Goal: Task Accomplishment & Management: Use online tool/utility

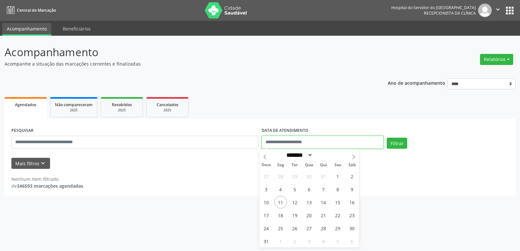
click at [332, 138] on input "text" at bounding box center [323, 142] width 122 height 13
click at [280, 201] on span "11" at bounding box center [280, 202] width 13 height 13
type input "**********"
click at [280, 201] on span "11" at bounding box center [280, 202] width 13 height 13
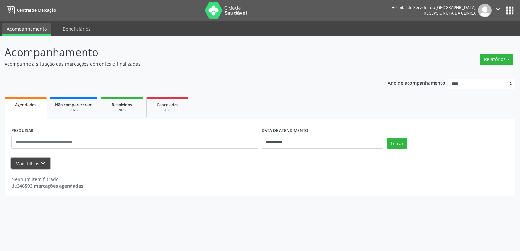
click at [33, 165] on button "Mais filtros keyboard_arrow_down" at bounding box center [30, 163] width 39 height 11
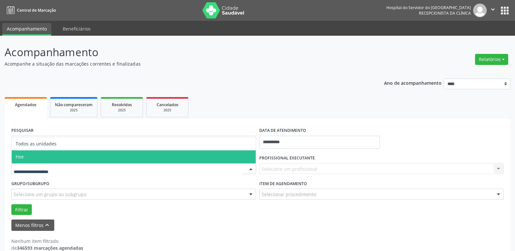
click at [46, 157] on span "Hse" at bounding box center [134, 157] width 244 height 13
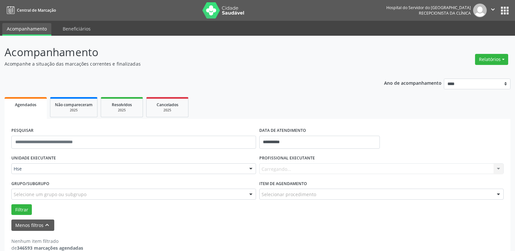
click at [298, 169] on div "Carregando... Nenhum resultado encontrado para: " " Não há nenhuma opção para s…" at bounding box center [382, 169] width 245 height 11
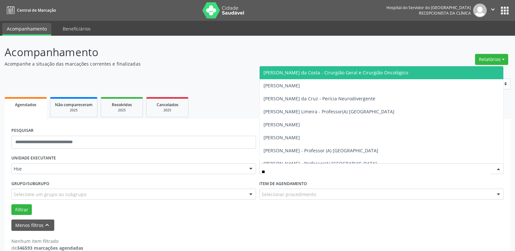
type input "***"
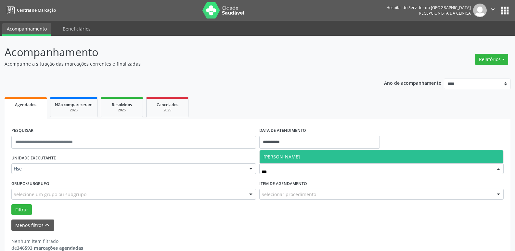
click at [292, 158] on span "[PERSON_NAME]" at bounding box center [282, 157] width 36 height 6
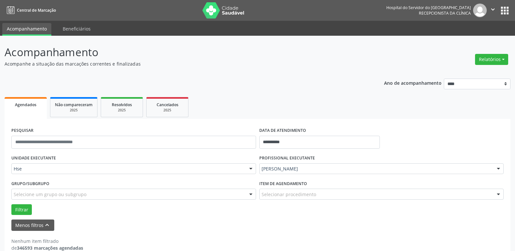
drag, startPoint x: 271, startPoint y: 195, endPoint x: 265, endPoint y: 201, distance: 8.8
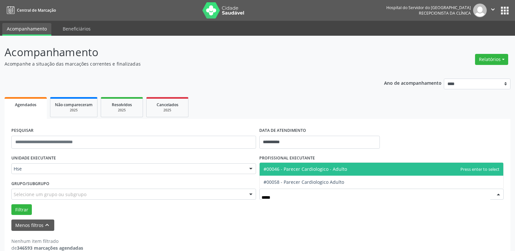
type input "******"
click at [316, 170] on span "#00046 - Parecer Cardiologico - Adulto" at bounding box center [306, 169] width 84 height 6
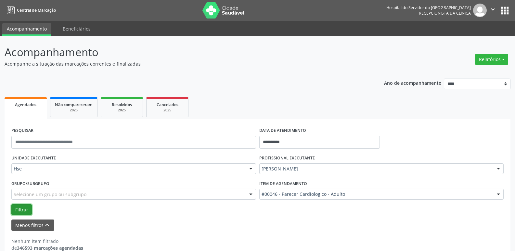
click at [19, 207] on button "Filtrar" at bounding box center [21, 210] width 20 height 11
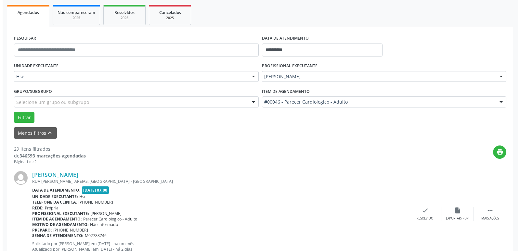
scroll to position [130, 0]
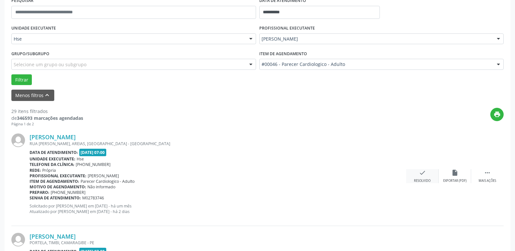
click at [421, 178] on div "check Resolvido" at bounding box center [423, 176] width 33 height 14
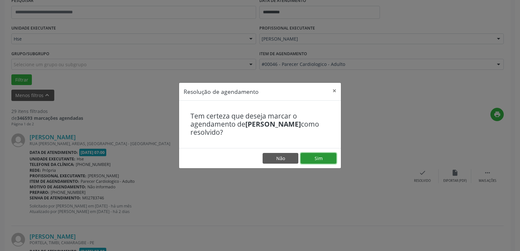
click at [323, 160] on button "Sim" at bounding box center [319, 158] width 36 height 11
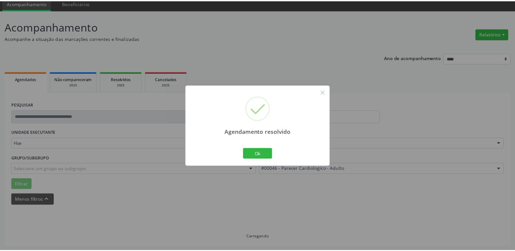
scroll to position [26, 0]
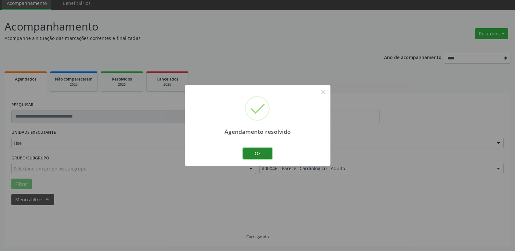
click at [264, 156] on button "Ok" at bounding box center [257, 153] width 29 height 11
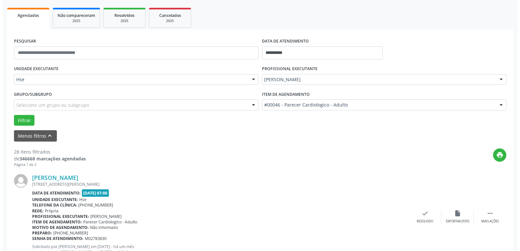
scroll to position [91, 0]
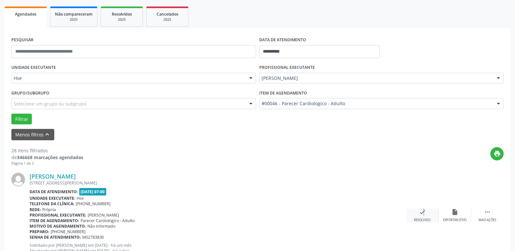
click at [420, 217] on div "check Resolvido" at bounding box center [423, 216] width 33 height 14
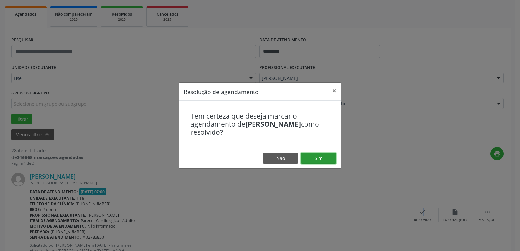
click at [318, 159] on button "Sim" at bounding box center [319, 158] width 36 height 11
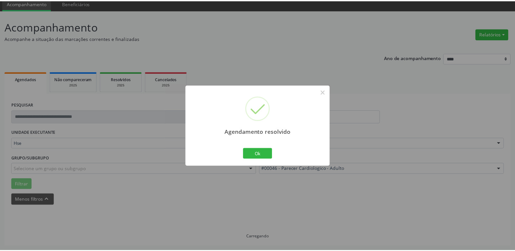
scroll to position [26, 0]
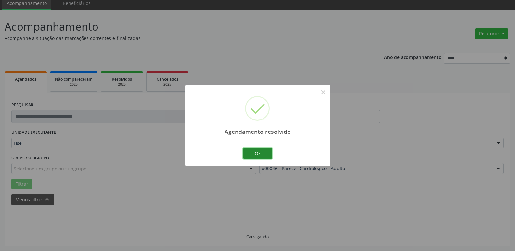
click at [258, 154] on button "Ok" at bounding box center [257, 153] width 29 height 11
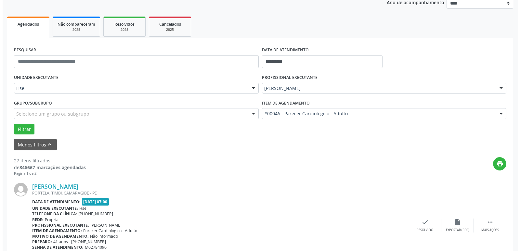
scroll to position [91, 0]
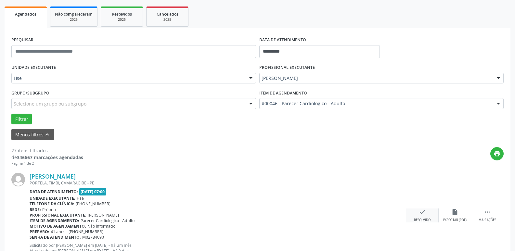
click at [423, 218] on div "check Resolvido" at bounding box center [423, 216] width 33 height 14
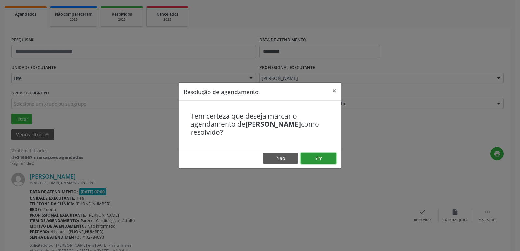
click at [327, 156] on button "Sim" at bounding box center [319, 158] width 36 height 11
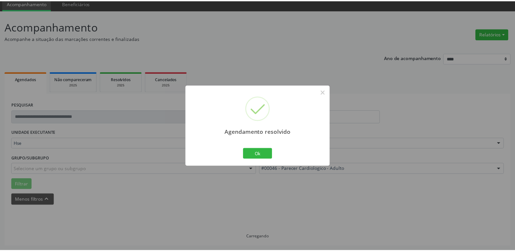
scroll to position [26, 0]
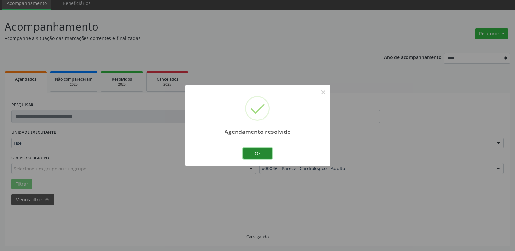
click at [254, 156] on button "Ok" at bounding box center [257, 153] width 29 height 11
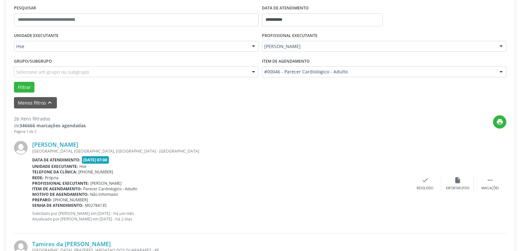
scroll to position [123, 0]
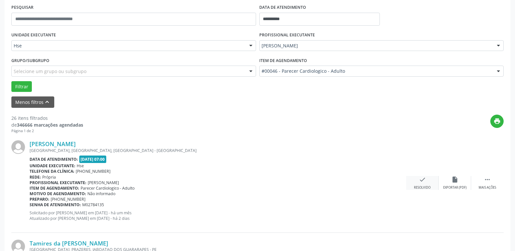
click at [421, 187] on div "Resolvido" at bounding box center [422, 188] width 17 height 5
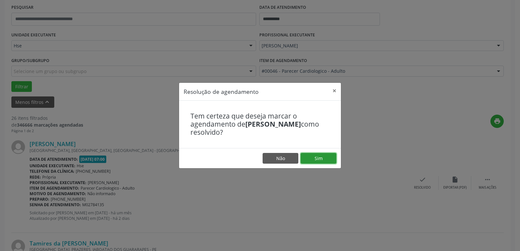
click at [321, 161] on button "Sim" at bounding box center [319, 158] width 36 height 11
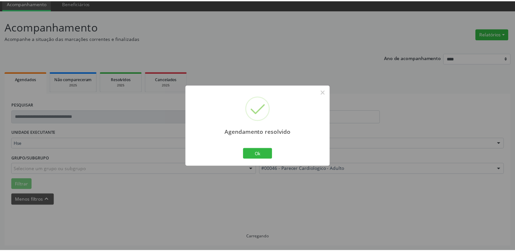
scroll to position [26, 0]
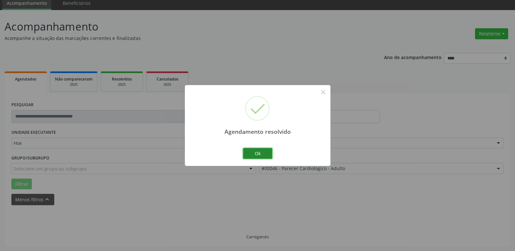
click at [262, 154] on button "Ok" at bounding box center [257, 153] width 29 height 11
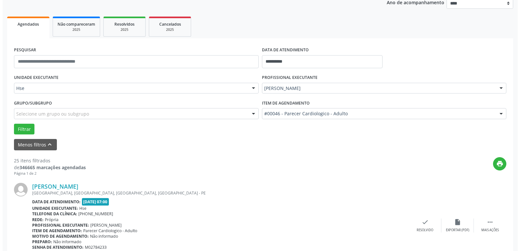
scroll to position [91, 0]
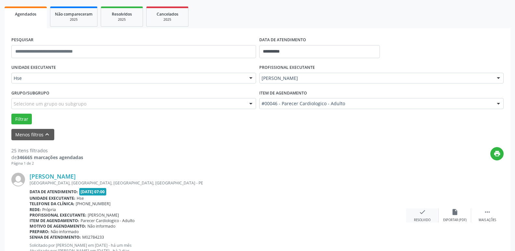
click at [413, 215] on div "check Resolvido" at bounding box center [423, 216] width 33 height 14
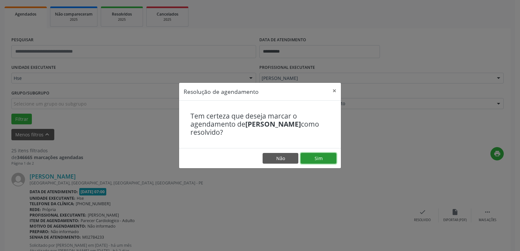
click at [318, 161] on button "Sim" at bounding box center [319, 158] width 36 height 11
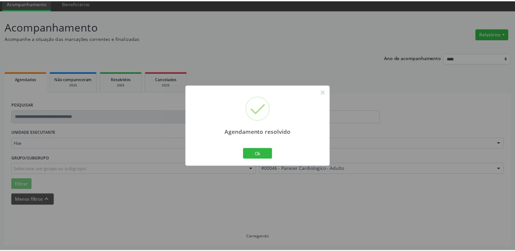
scroll to position [26, 0]
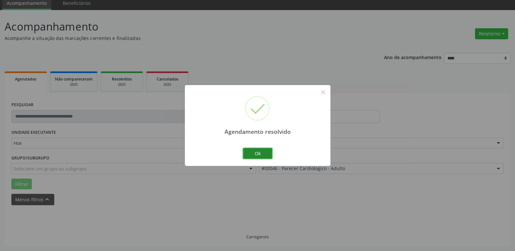
click at [261, 153] on button "Ok" at bounding box center [257, 153] width 29 height 11
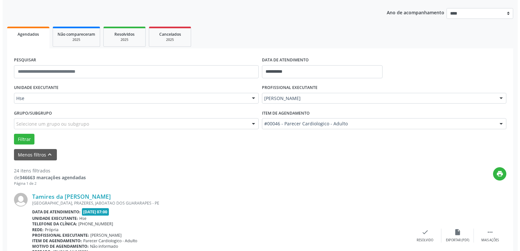
scroll to position [91, 0]
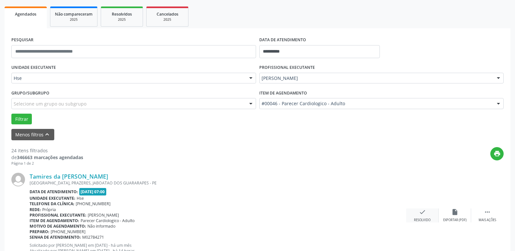
click at [419, 215] on div "check Resolvido" at bounding box center [423, 216] width 33 height 14
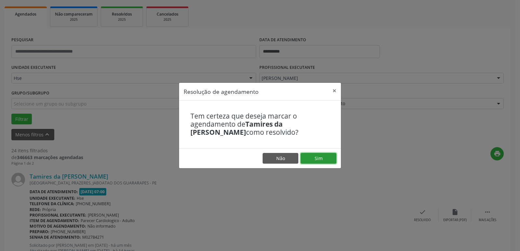
click at [318, 156] on button "Sim" at bounding box center [319, 158] width 36 height 11
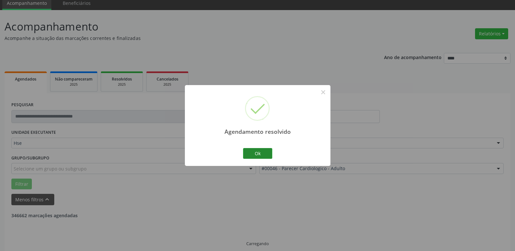
scroll to position [33, 0]
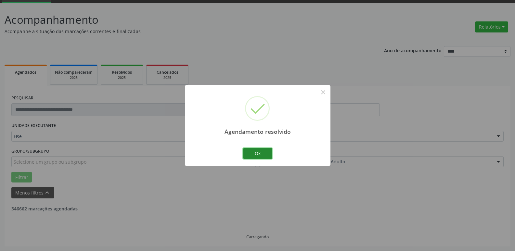
click at [252, 153] on button "Ok" at bounding box center [257, 153] width 29 height 11
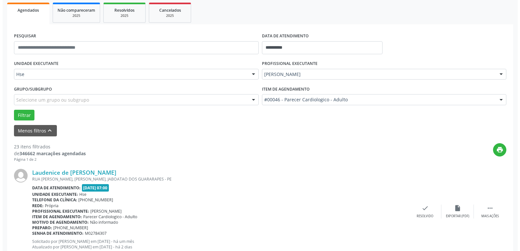
scroll to position [98, 0]
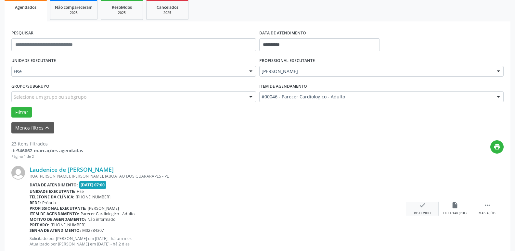
click at [419, 207] on icon "check" at bounding box center [422, 205] width 7 height 7
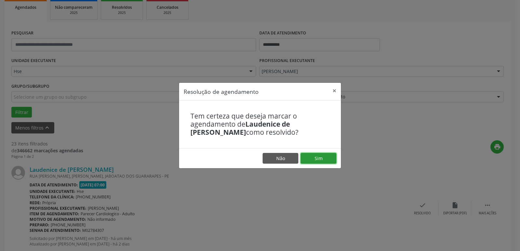
click at [324, 157] on button "Sim" at bounding box center [319, 158] width 36 height 11
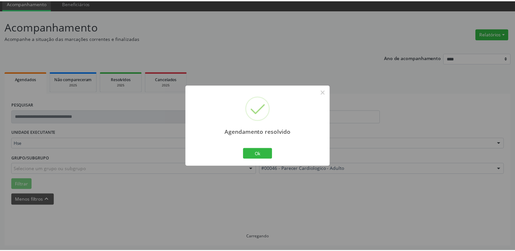
scroll to position [26, 0]
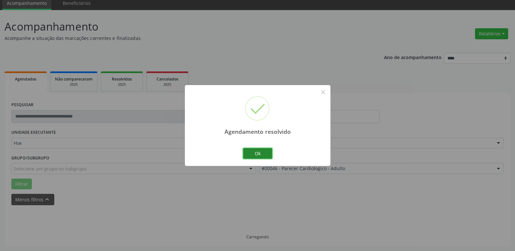
click at [264, 151] on button "Ok" at bounding box center [257, 153] width 29 height 11
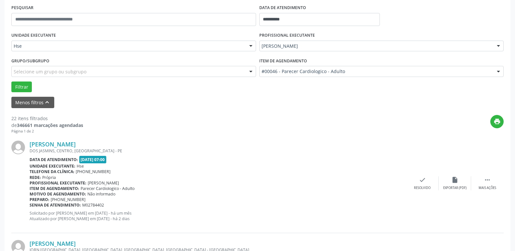
scroll to position [123, 0]
click at [487, 181] on icon "" at bounding box center [487, 179] width 7 height 7
click at [464, 183] on div "alarm_off Não compareceu" at bounding box center [455, 183] width 33 height 14
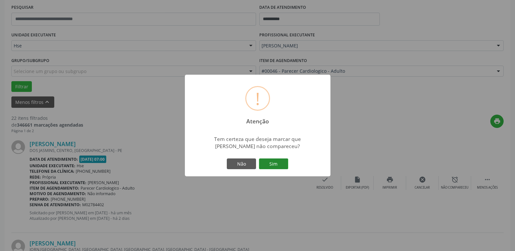
click at [281, 164] on button "Sim" at bounding box center [273, 164] width 29 height 11
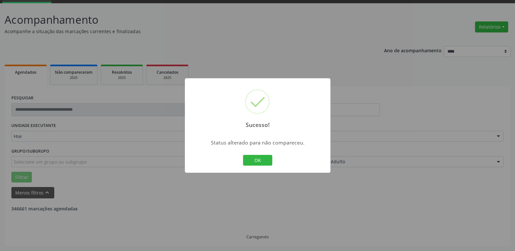
scroll to position [33, 0]
click at [260, 163] on button "OK" at bounding box center [257, 160] width 29 height 11
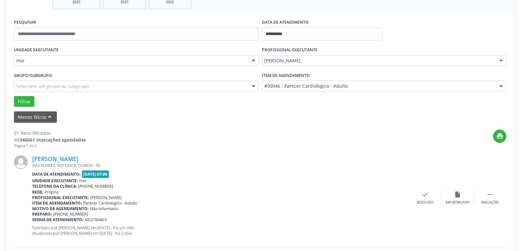
scroll to position [98, 0]
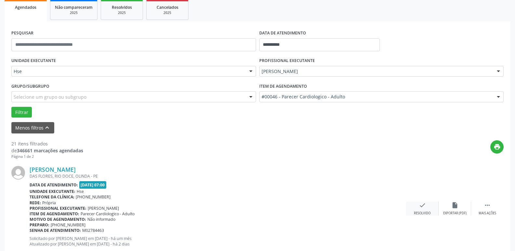
click at [426, 209] on div "check Resolvido" at bounding box center [423, 209] width 33 height 14
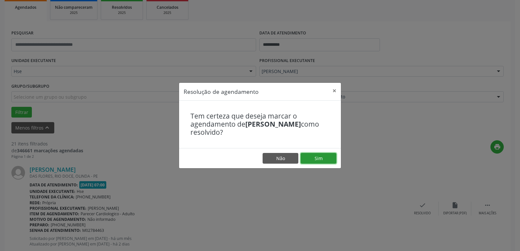
click at [324, 156] on button "Sim" at bounding box center [319, 158] width 36 height 11
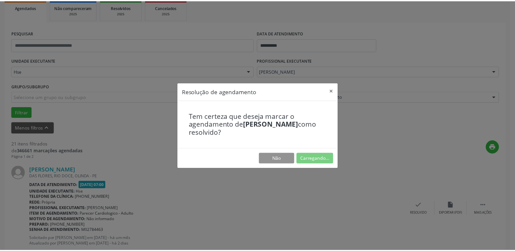
scroll to position [26, 0]
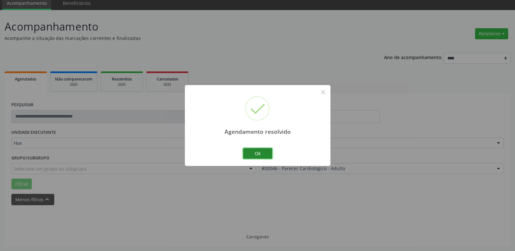
click at [264, 152] on button "Ok" at bounding box center [257, 153] width 29 height 11
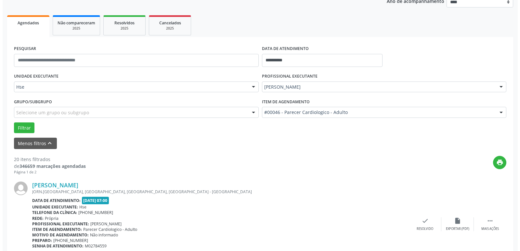
scroll to position [91, 0]
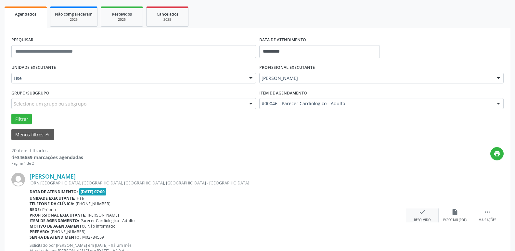
click at [428, 219] on div "Resolvido" at bounding box center [422, 220] width 17 height 5
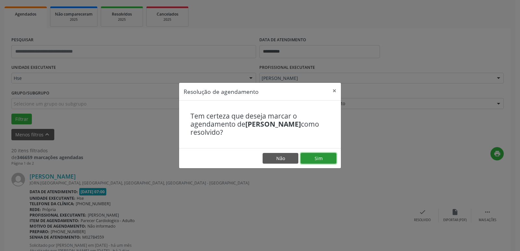
click at [317, 156] on button "Sim" at bounding box center [319, 158] width 36 height 11
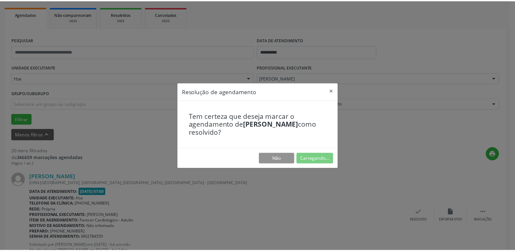
scroll to position [26, 0]
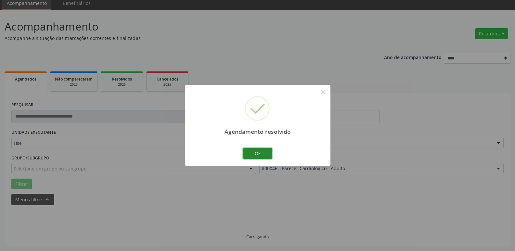
click at [267, 154] on button "Ok" at bounding box center [257, 153] width 29 height 11
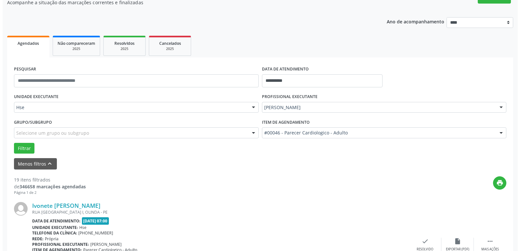
scroll to position [91, 0]
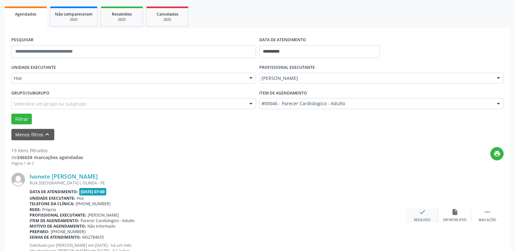
click at [424, 216] on div "check Resolvido" at bounding box center [423, 216] width 33 height 14
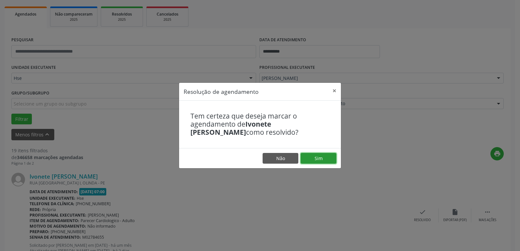
click at [326, 159] on button "Sim" at bounding box center [319, 158] width 36 height 11
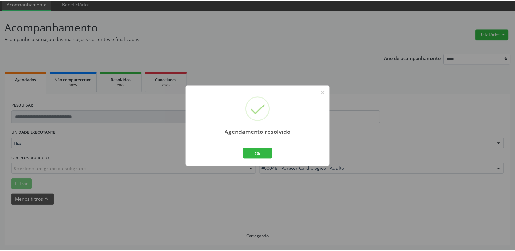
scroll to position [26, 0]
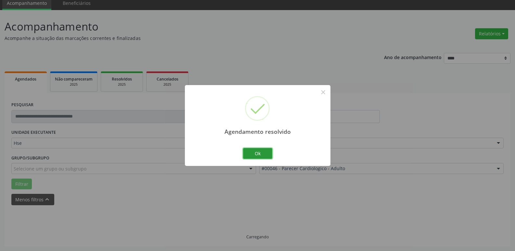
click at [265, 152] on button "Ok" at bounding box center [257, 153] width 29 height 11
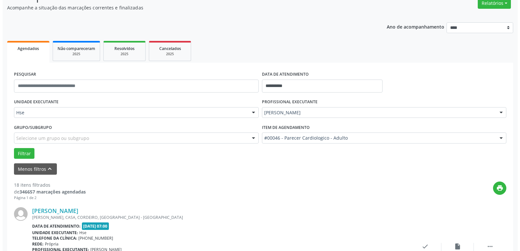
scroll to position [123, 0]
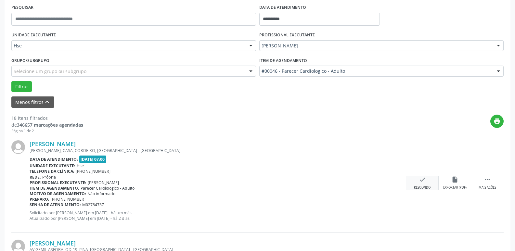
click at [417, 186] on div "Resolvido" at bounding box center [422, 188] width 17 height 5
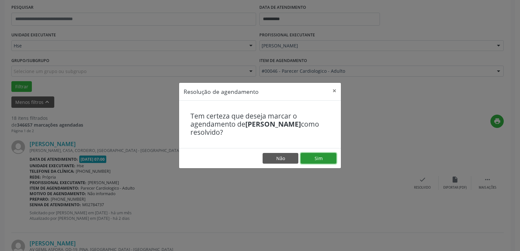
click at [308, 157] on button "Sim" at bounding box center [319, 158] width 36 height 11
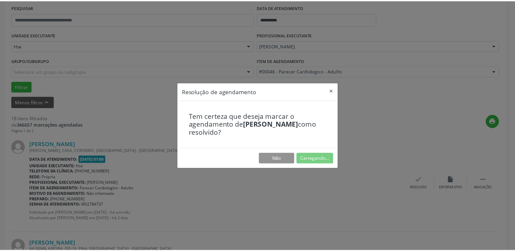
scroll to position [26, 0]
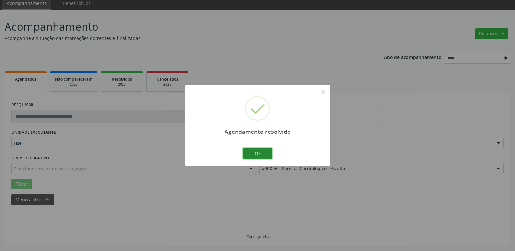
click at [260, 153] on button "Ok" at bounding box center [257, 153] width 29 height 11
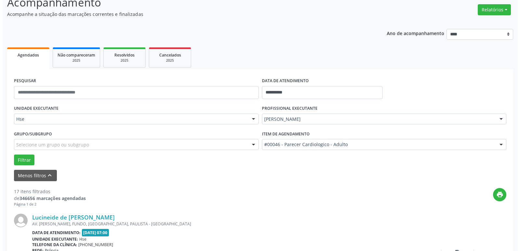
scroll to position [91, 0]
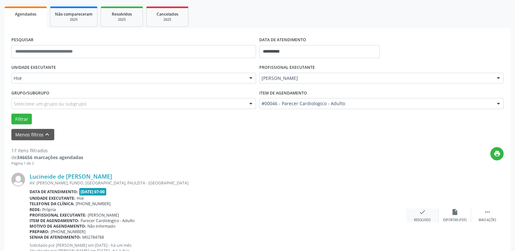
click at [421, 211] on icon "check" at bounding box center [422, 212] width 7 height 7
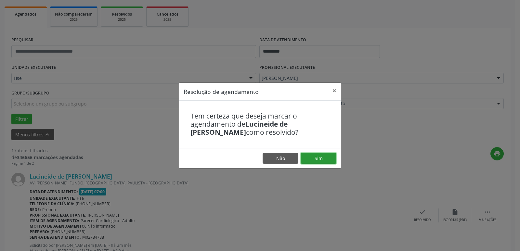
click at [331, 156] on button "Sim" at bounding box center [319, 158] width 36 height 11
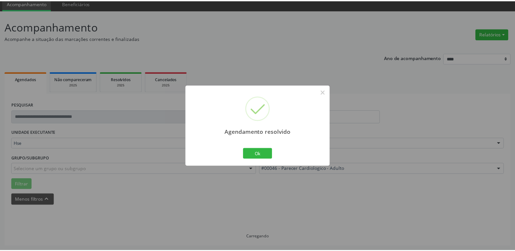
scroll to position [26, 0]
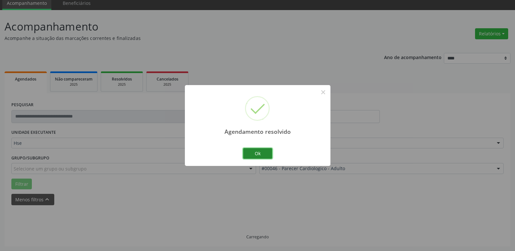
click at [268, 152] on button "Ok" at bounding box center [257, 153] width 29 height 11
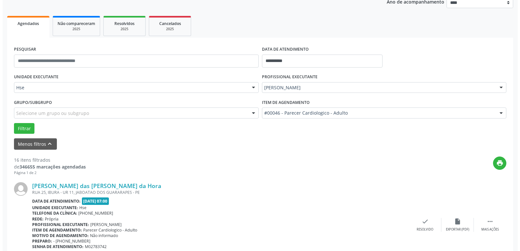
scroll to position [123, 0]
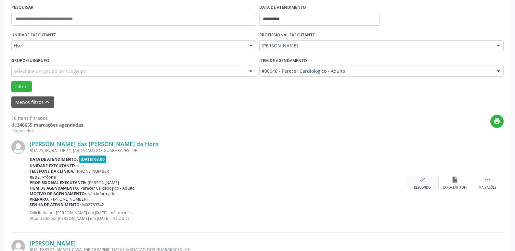
click at [420, 179] on icon "check" at bounding box center [422, 179] width 7 height 7
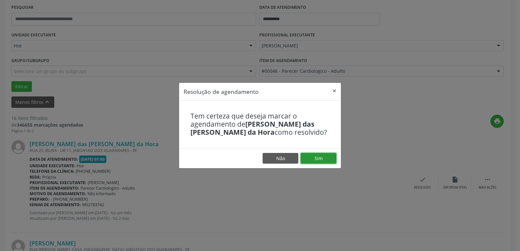
click at [317, 156] on button "Sim" at bounding box center [319, 158] width 36 height 11
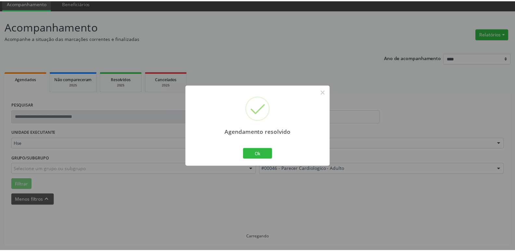
scroll to position [26, 0]
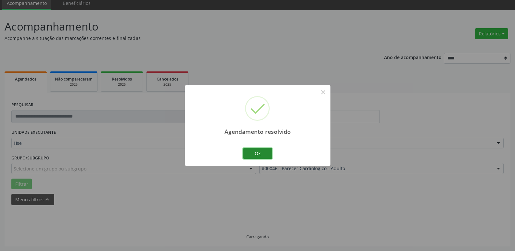
click at [251, 149] on button "Ok" at bounding box center [257, 153] width 29 height 11
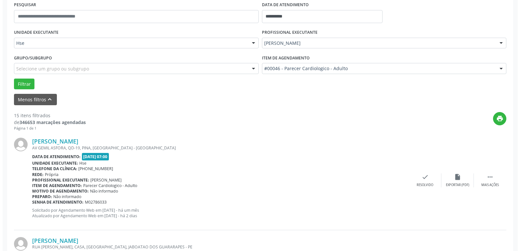
scroll to position [156, 0]
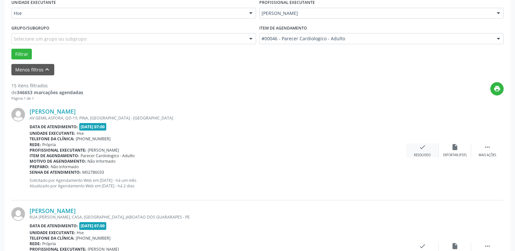
click at [421, 149] on icon "check" at bounding box center [422, 147] width 7 height 7
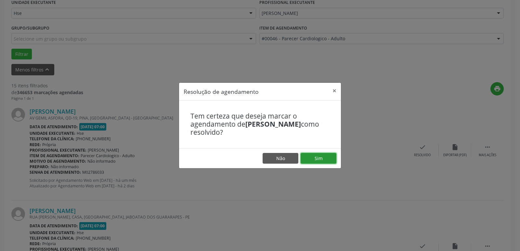
click at [321, 157] on button "Sim" at bounding box center [319, 158] width 36 height 11
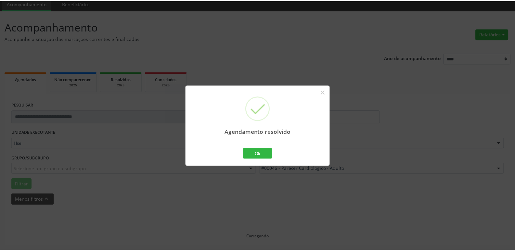
scroll to position [26, 0]
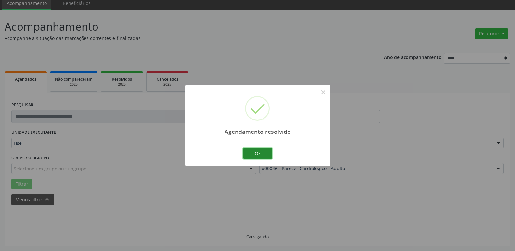
click at [252, 152] on button "Ok" at bounding box center [257, 153] width 29 height 11
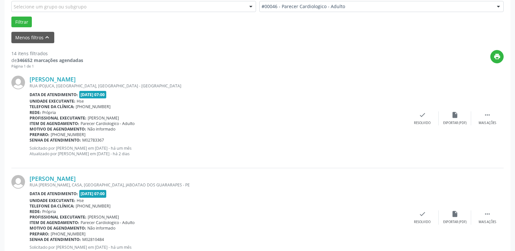
scroll to position [188, 0]
click at [490, 120] on div " Mais ações" at bounding box center [488, 118] width 33 height 14
click at [462, 124] on div "Não compareceu" at bounding box center [455, 123] width 28 height 5
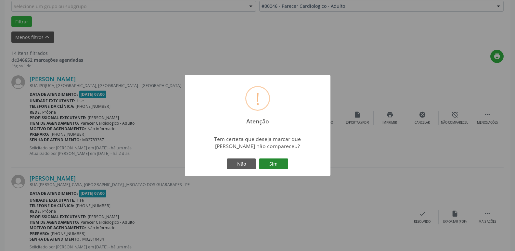
click at [279, 160] on button "Sim" at bounding box center [273, 164] width 29 height 11
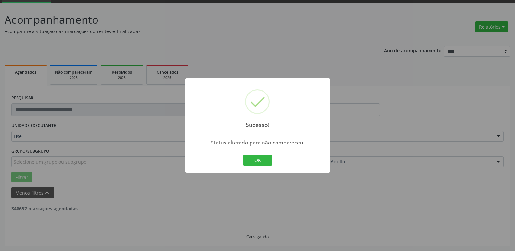
scroll to position [33, 0]
click at [256, 156] on button "OK" at bounding box center [257, 160] width 29 height 11
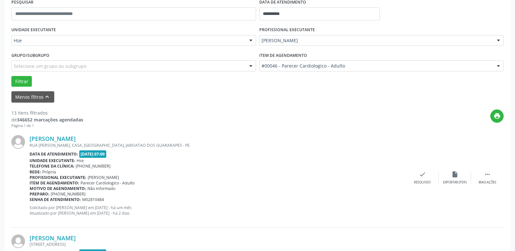
scroll to position [130, 0]
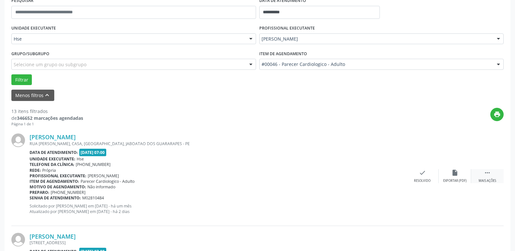
click at [486, 178] on div " Mais ações" at bounding box center [488, 176] width 33 height 14
click at [447, 172] on div "alarm_off Não compareceu" at bounding box center [455, 176] width 33 height 14
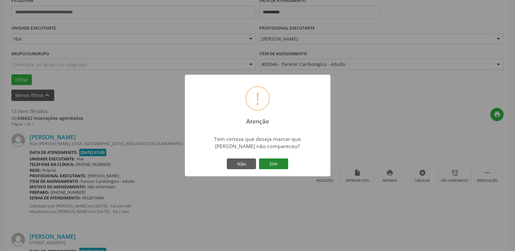
click at [277, 167] on button "Sim" at bounding box center [273, 164] width 29 height 11
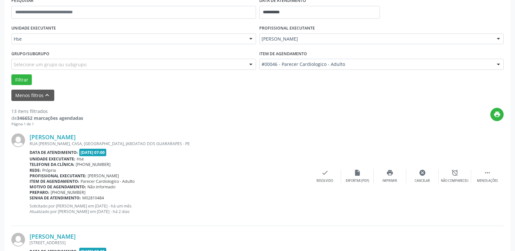
scroll to position [33, 0]
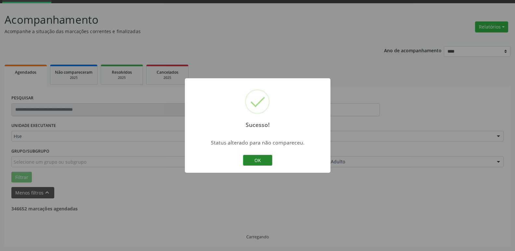
click at [257, 161] on button "OK" at bounding box center [257, 160] width 29 height 11
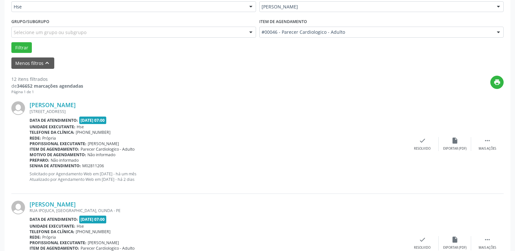
scroll to position [163, 0]
click at [489, 145] on div " Mais ações" at bounding box center [488, 144] width 33 height 14
click at [455, 146] on div "alarm_off Não compareceu" at bounding box center [455, 144] width 33 height 14
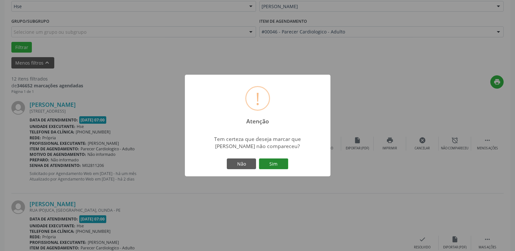
click at [283, 166] on button "Sim" at bounding box center [273, 164] width 29 height 11
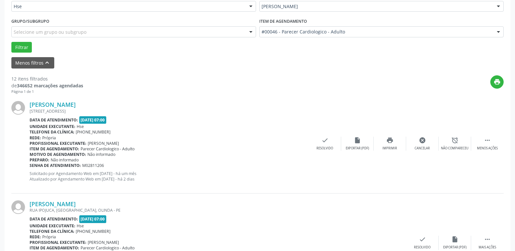
scroll to position [33, 0]
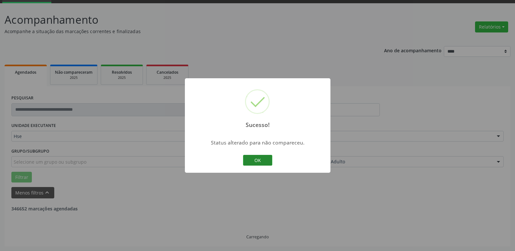
click at [260, 162] on button "OK" at bounding box center [257, 160] width 29 height 11
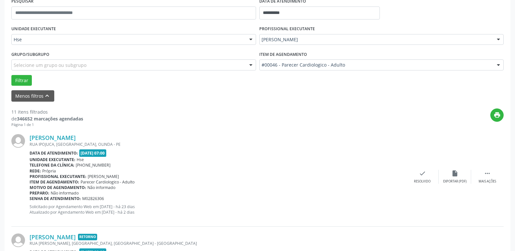
scroll to position [130, 0]
click at [494, 176] on div " Mais ações" at bounding box center [488, 176] width 33 height 14
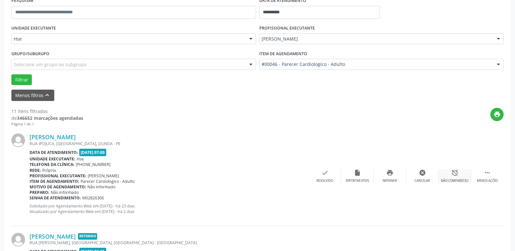
click at [457, 173] on icon "alarm_off" at bounding box center [455, 172] width 7 height 7
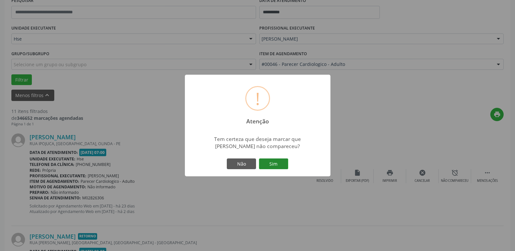
click at [284, 163] on button "Sim" at bounding box center [273, 164] width 29 height 11
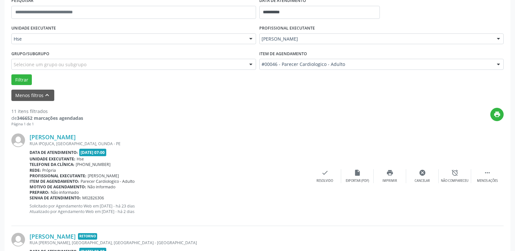
scroll to position [33, 0]
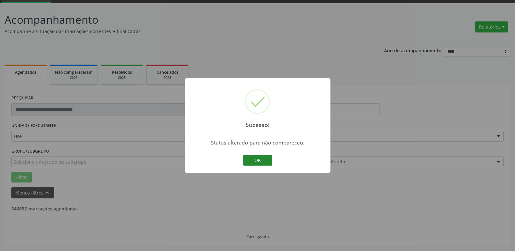
click at [256, 163] on button "OK" at bounding box center [257, 160] width 29 height 11
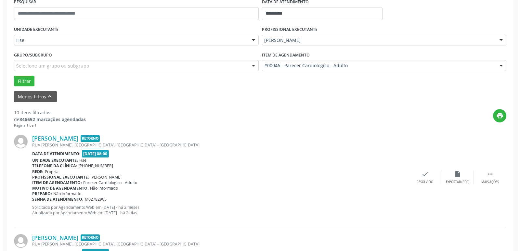
scroll to position [130, 0]
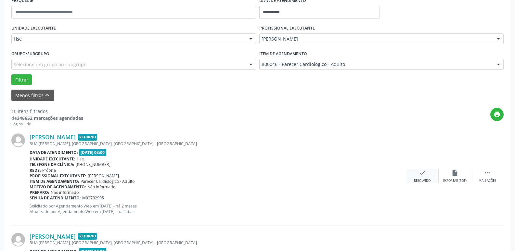
click at [420, 177] on div "check Resolvido" at bounding box center [423, 176] width 33 height 14
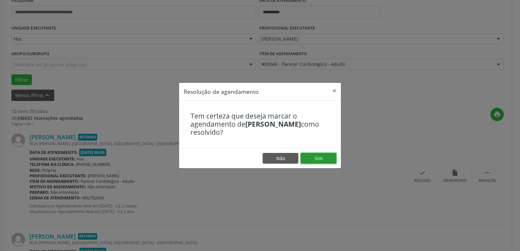
click at [314, 158] on button "Sim" at bounding box center [319, 158] width 36 height 11
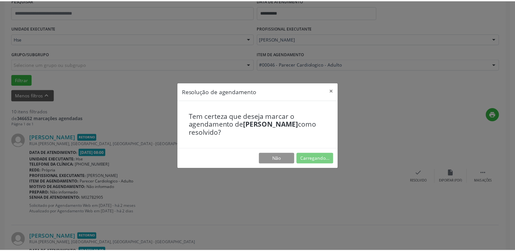
scroll to position [26, 0]
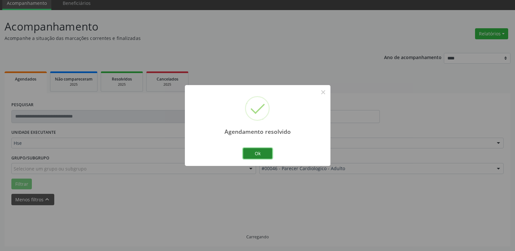
click at [263, 155] on button "Ok" at bounding box center [257, 153] width 29 height 11
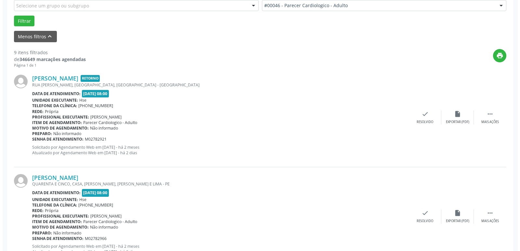
scroll to position [195, 0]
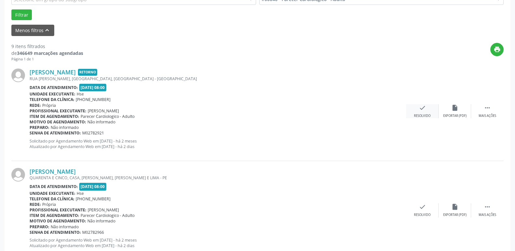
click at [425, 109] on icon "check" at bounding box center [422, 107] width 7 height 7
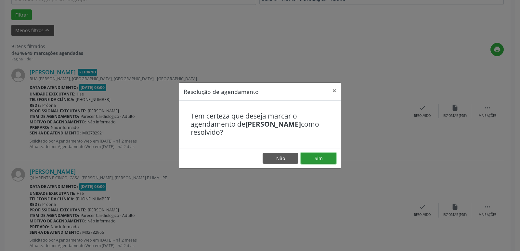
drag, startPoint x: 323, startPoint y: 155, endPoint x: 319, endPoint y: 152, distance: 4.9
click at [323, 155] on button "Sim" at bounding box center [319, 158] width 36 height 11
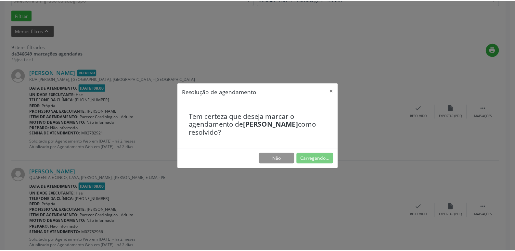
scroll to position [26, 0]
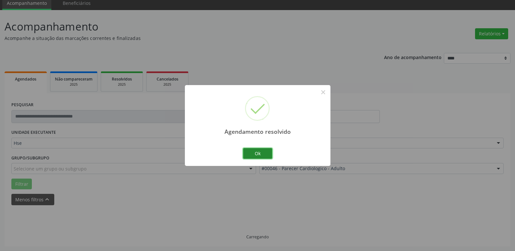
click at [263, 151] on button "Ok" at bounding box center [257, 153] width 29 height 11
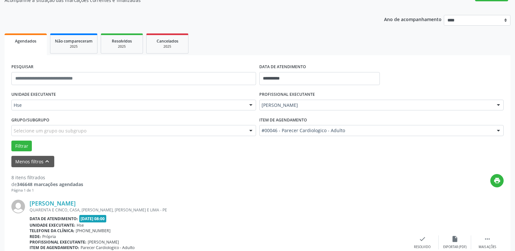
scroll to position [123, 0]
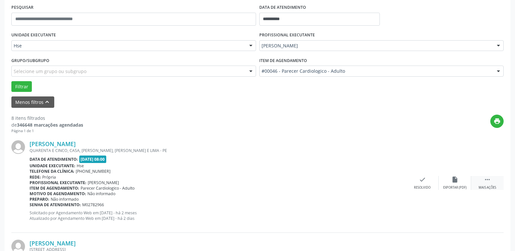
click at [484, 180] on div " Mais ações" at bounding box center [488, 183] width 33 height 14
click at [455, 182] on icon "alarm_off" at bounding box center [455, 179] width 7 height 7
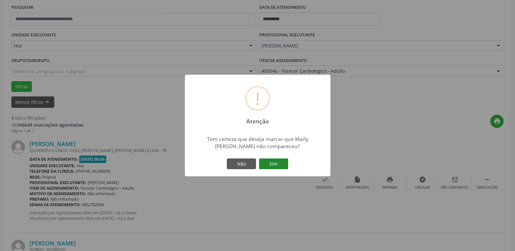
click at [284, 165] on button "Sim" at bounding box center [273, 164] width 29 height 11
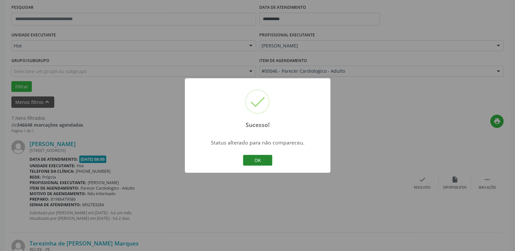
click at [260, 157] on button "OK" at bounding box center [257, 160] width 29 height 11
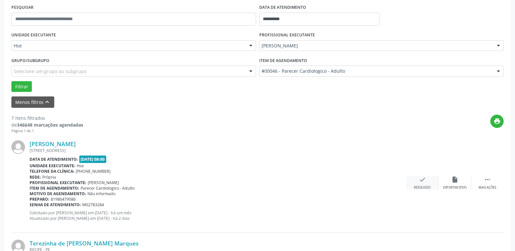
click at [421, 181] on icon "check" at bounding box center [422, 179] width 7 height 7
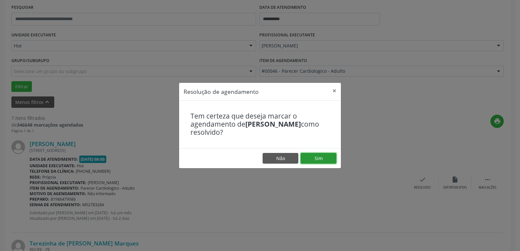
click at [314, 158] on button "Sim" at bounding box center [319, 158] width 36 height 11
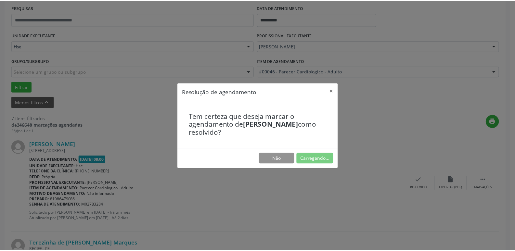
scroll to position [26, 0]
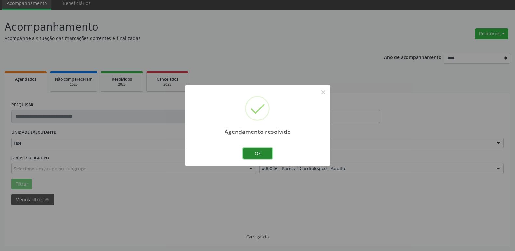
click at [265, 154] on button "Ok" at bounding box center [257, 153] width 29 height 11
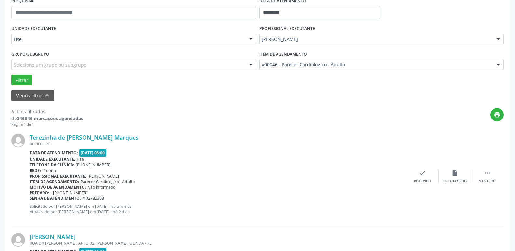
scroll to position [156, 0]
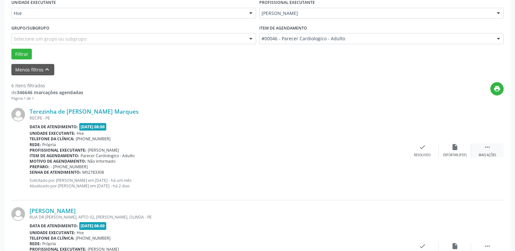
click at [488, 152] on div " Mais ações" at bounding box center [488, 151] width 33 height 14
click at [460, 152] on div "alarm_off Não compareceu" at bounding box center [455, 151] width 33 height 14
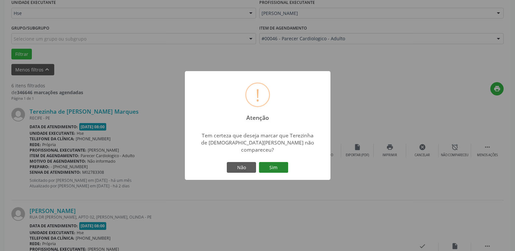
click at [273, 164] on button "Sim" at bounding box center [273, 167] width 29 height 11
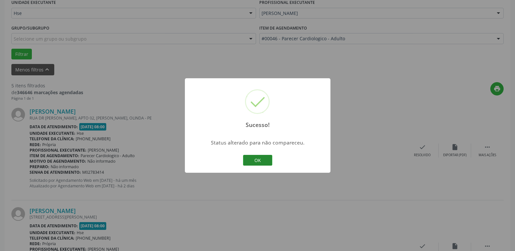
click at [262, 159] on button "OK" at bounding box center [257, 160] width 29 height 11
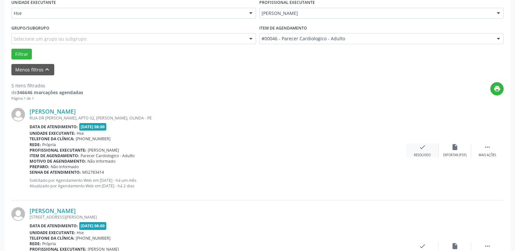
click at [424, 151] on div "check Resolvido" at bounding box center [423, 151] width 33 height 14
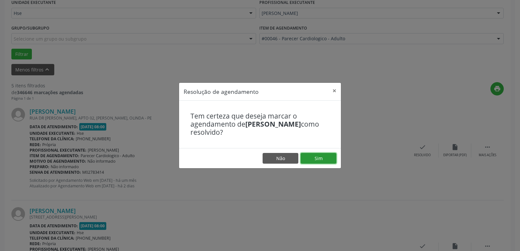
click at [323, 156] on button "Sim" at bounding box center [319, 158] width 36 height 11
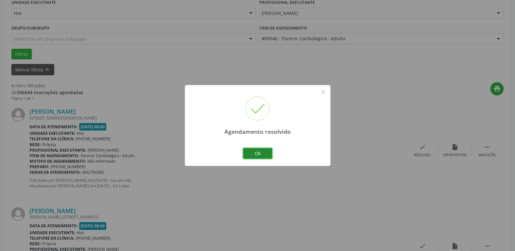
click at [253, 154] on button "Ok" at bounding box center [257, 153] width 29 height 11
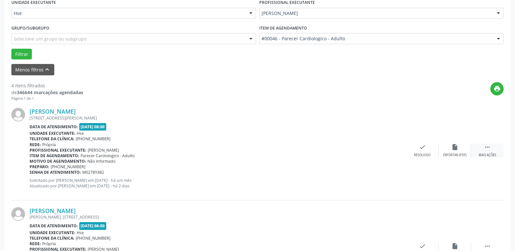
click at [489, 153] on div " Mais ações" at bounding box center [488, 151] width 33 height 14
click at [451, 152] on div "alarm_off Não compareceu" at bounding box center [455, 151] width 33 height 14
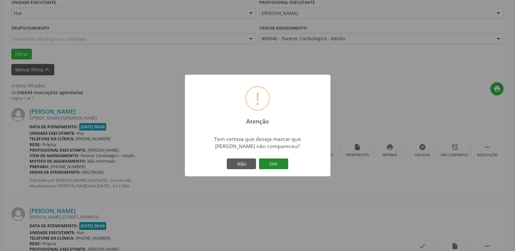
click at [275, 163] on button "Sim" at bounding box center [273, 164] width 29 height 11
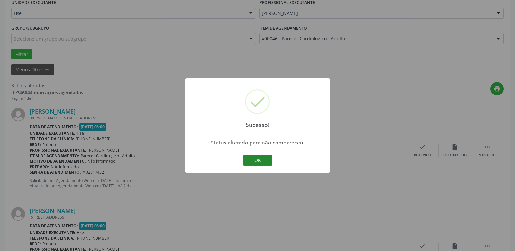
click at [258, 162] on button "OK" at bounding box center [257, 160] width 29 height 11
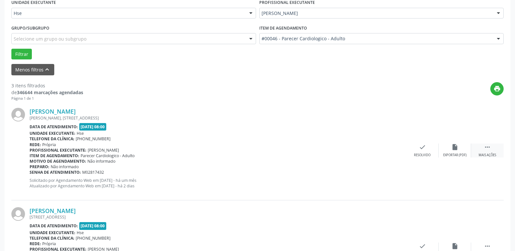
click at [485, 152] on div " Mais ações" at bounding box center [488, 151] width 33 height 14
click at [458, 152] on div "alarm_off Não compareceu" at bounding box center [455, 151] width 33 height 14
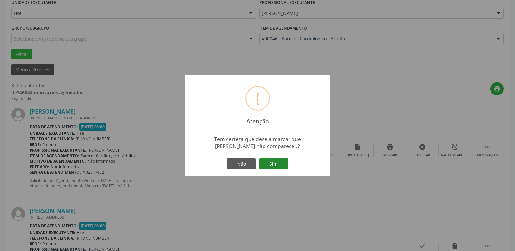
click at [277, 167] on button "Sim" at bounding box center [273, 164] width 29 height 11
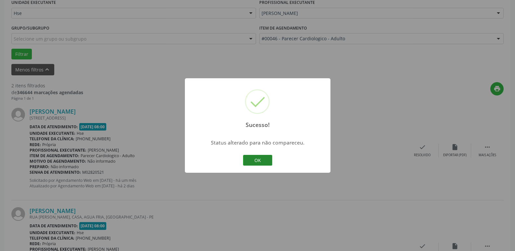
click at [252, 163] on button "OK" at bounding box center [257, 160] width 29 height 11
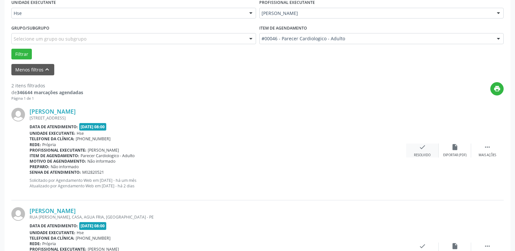
click at [421, 149] on icon "check" at bounding box center [422, 147] width 7 height 7
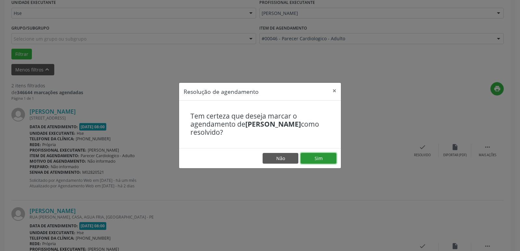
click at [328, 158] on button "Sim" at bounding box center [319, 158] width 36 height 11
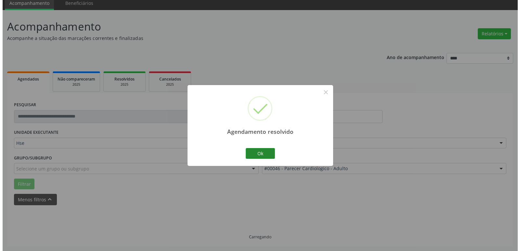
scroll to position [116, 0]
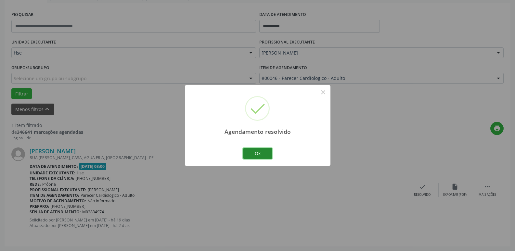
click at [263, 155] on button "Ok" at bounding box center [257, 153] width 29 height 11
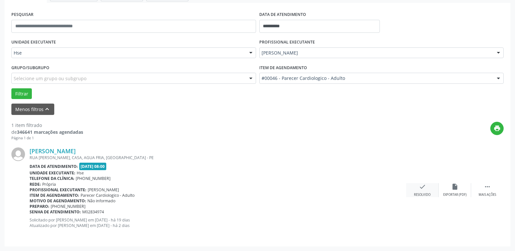
click at [419, 192] on div "check Resolvido" at bounding box center [423, 190] width 33 height 14
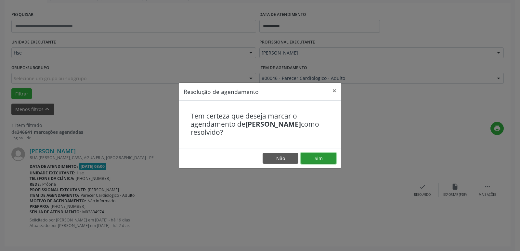
click at [314, 158] on button "Sim" at bounding box center [319, 158] width 36 height 11
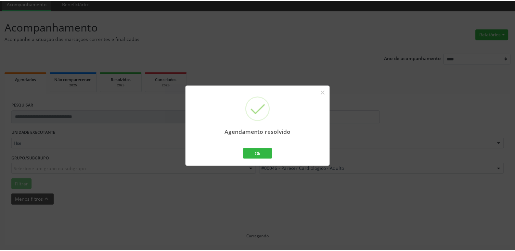
scroll to position [26, 0]
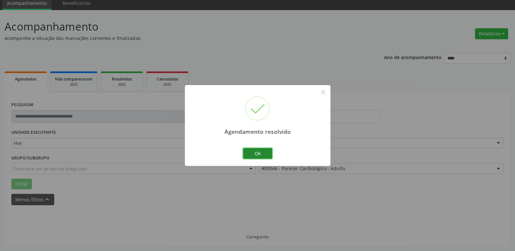
click at [260, 154] on button "Ok" at bounding box center [257, 153] width 29 height 11
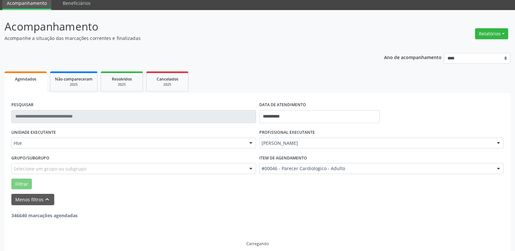
scroll to position [12, 0]
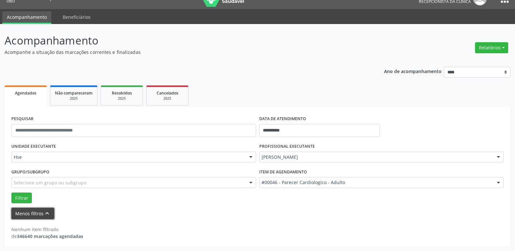
click at [22, 215] on button "Menos filtros keyboard_arrow_up" at bounding box center [32, 213] width 43 height 11
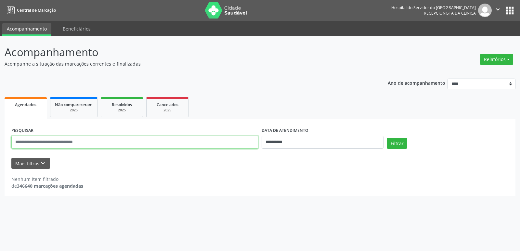
click at [82, 142] on input "text" at bounding box center [134, 142] width 247 height 13
type input "**********"
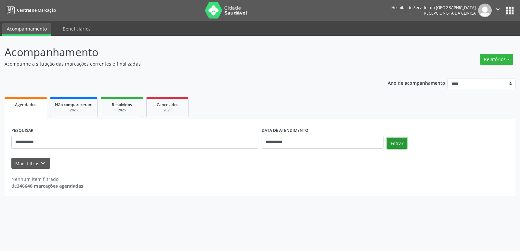
click at [392, 139] on button "Filtrar" at bounding box center [397, 143] width 20 height 11
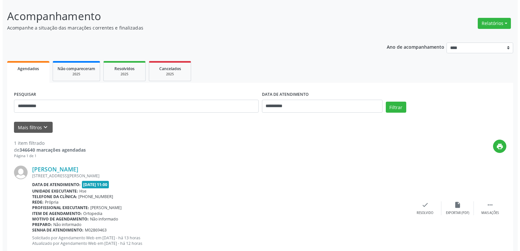
scroll to position [54, 0]
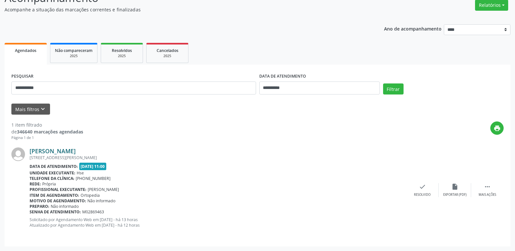
click at [76, 151] on link "[PERSON_NAME]" at bounding box center [53, 151] width 46 height 7
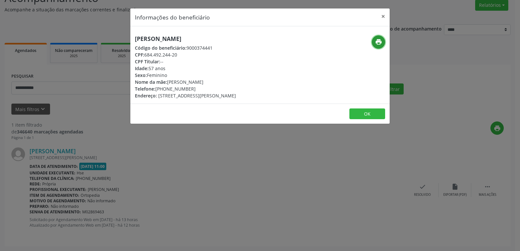
click at [378, 41] on icon "print" at bounding box center [378, 41] width 7 height 7
click at [382, 20] on button "×" at bounding box center [383, 16] width 13 height 16
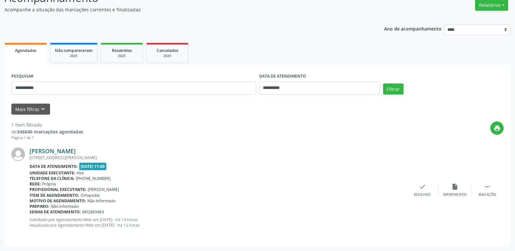
click at [76, 152] on link "[PERSON_NAME]" at bounding box center [53, 151] width 46 height 7
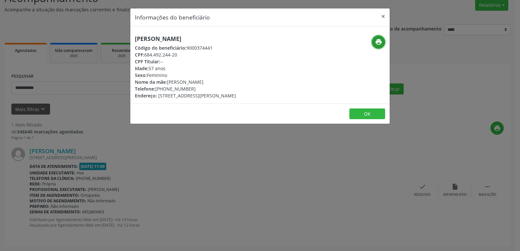
click at [377, 43] on icon "print" at bounding box center [378, 41] width 7 height 7
